Goal: Find specific page/section: Find specific page/section

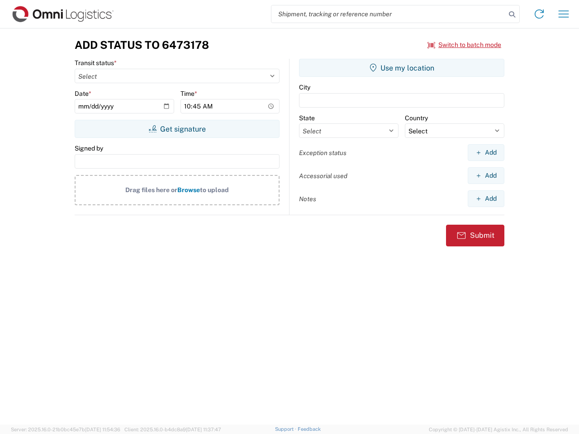
click at [388, 14] on input "search" at bounding box center [388, 13] width 234 height 17
click at [512, 14] on icon at bounding box center [511, 14] width 13 height 13
click at [539, 14] on icon at bounding box center [539, 14] width 14 height 14
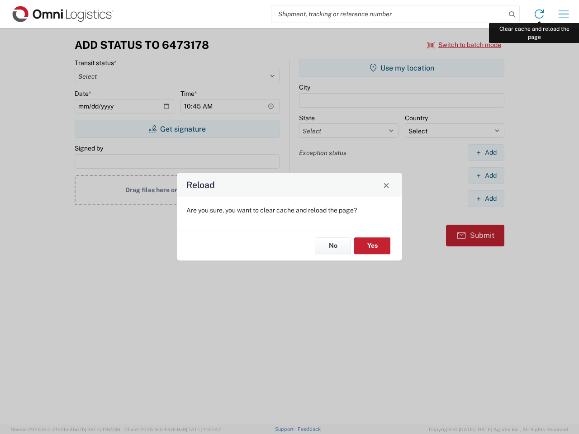
click at [563, 14] on div "Reload Are you sure, you want to clear cache and reload the page? No Yes" at bounding box center [289, 217] width 579 height 434
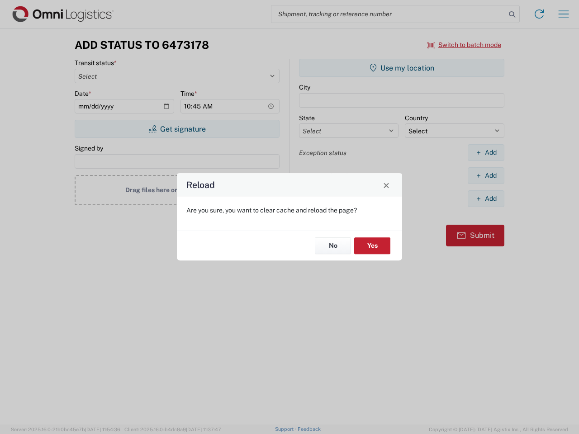
click at [464, 45] on div "Reload Are you sure, you want to clear cache and reload the page? No Yes" at bounding box center [289, 217] width 579 height 434
click at [177, 129] on div "Reload Are you sure, you want to clear cache and reload the page? No Yes" at bounding box center [289, 217] width 579 height 434
click at [401, 68] on div "Reload Are you sure, you want to clear cache and reload the page? No Yes" at bounding box center [289, 217] width 579 height 434
click at [486, 152] on div "Reload Are you sure, you want to clear cache and reload the page? No Yes" at bounding box center [289, 217] width 579 height 434
click at [486, 175] on div "Reload Are you sure, you want to clear cache and reload the page? No Yes" at bounding box center [289, 217] width 579 height 434
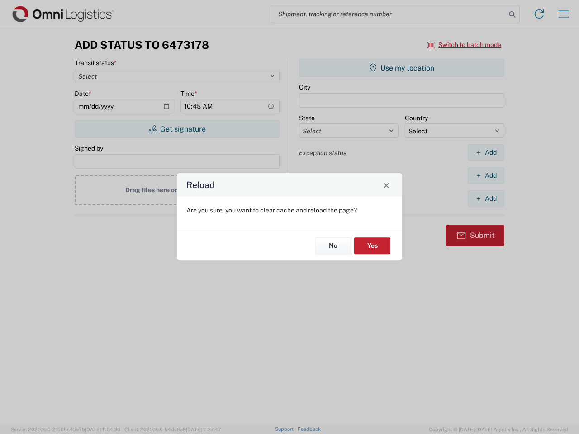
click at [486, 198] on div "Reload Are you sure, you want to clear cache and reload the page? No Yes" at bounding box center [289, 217] width 579 height 434
